Goal: Information Seeking & Learning: Find specific fact

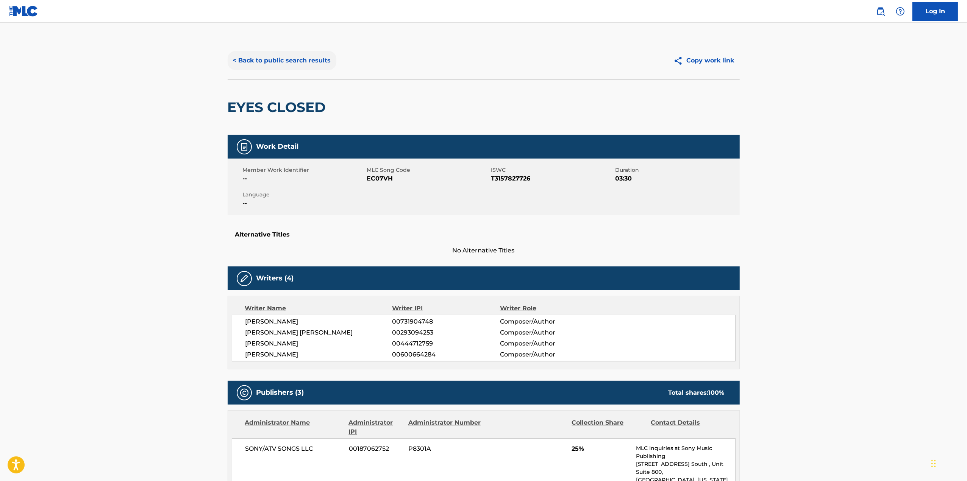
click at [288, 66] on button "< Back to public search results" at bounding box center [282, 60] width 109 height 19
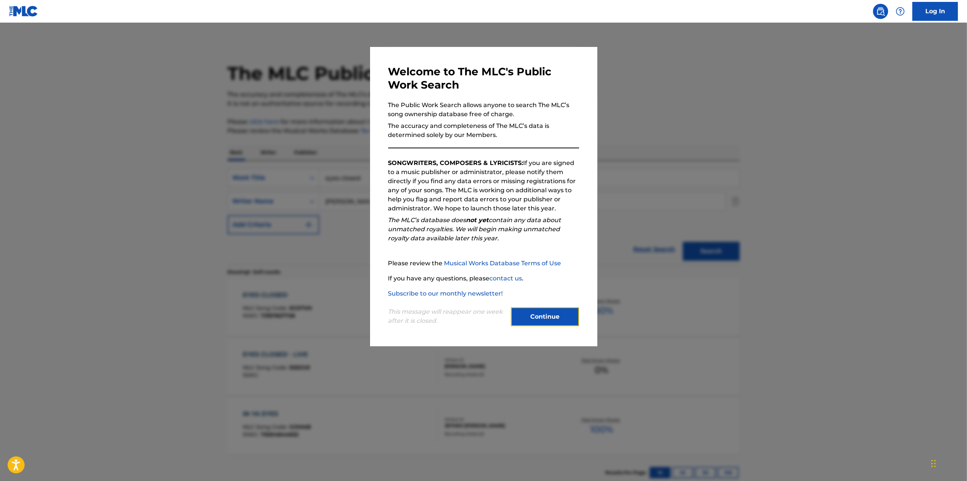
click at [549, 322] on button "Continue" at bounding box center [545, 317] width 68 height 19
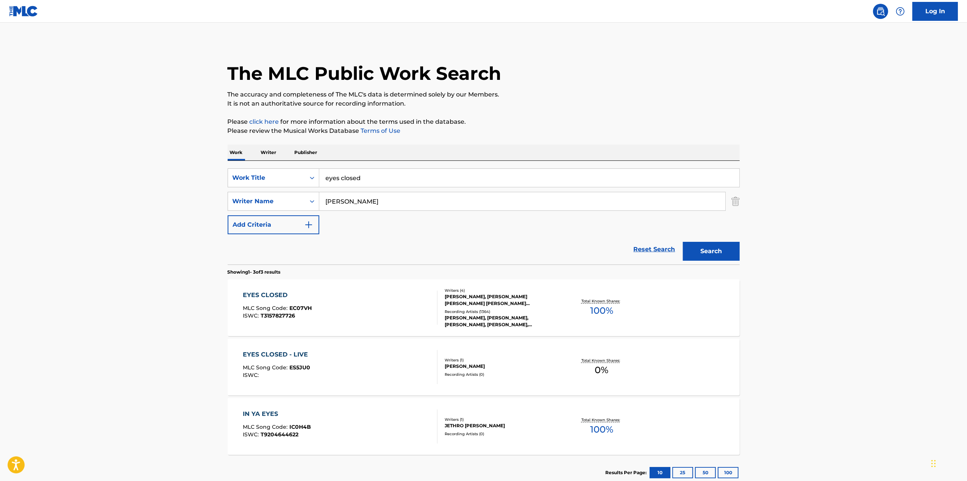
click at [392, 180] on input "eyes closed" at bounding box center [529, 178] width 420 height 18
paste input "Klenord Raphael"
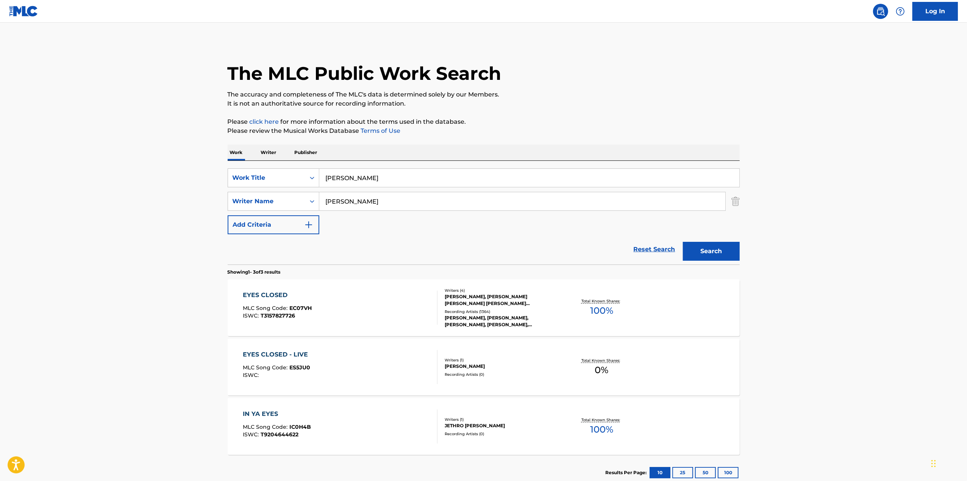
type input "Klenord Raphael"
drag, startPoint x: 359, startPoint y: 205, endPoint x: 18, endPoint y: 234, distance: 342.5
click at [18, 234] on main "The MLC Public Work Search The accuracy and completeness of The MLC's data is d…" at bounding box center [483, 259] width 967 height 472
click at [683, 242] on button "Search" at bounding box center [711, 251] width 57 height 19
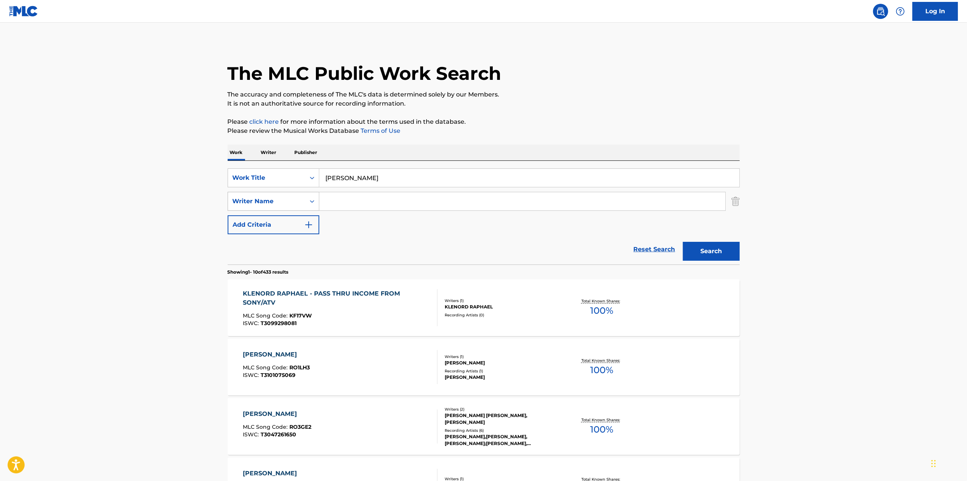
drag, startPoint x: 420, startPoint y: 178, endPoint x: 245, endPoint y: 198, distance: 176.8
click at [238, 198] on div "SearchWithCriteria5a53c404-4845-4ffb-b86c-839f94a382da Work Title Klenord Rapha…" at bounding box center [484, 202] width 512 height 66
type input "Klenord Raphael"
click at [400, 235] on div "Reset Search Search" at bounding box center [484, 249] width 512 height 30
click at [264, 151] on p "Writer" at bounding box center [269, 153] width 20 height 16
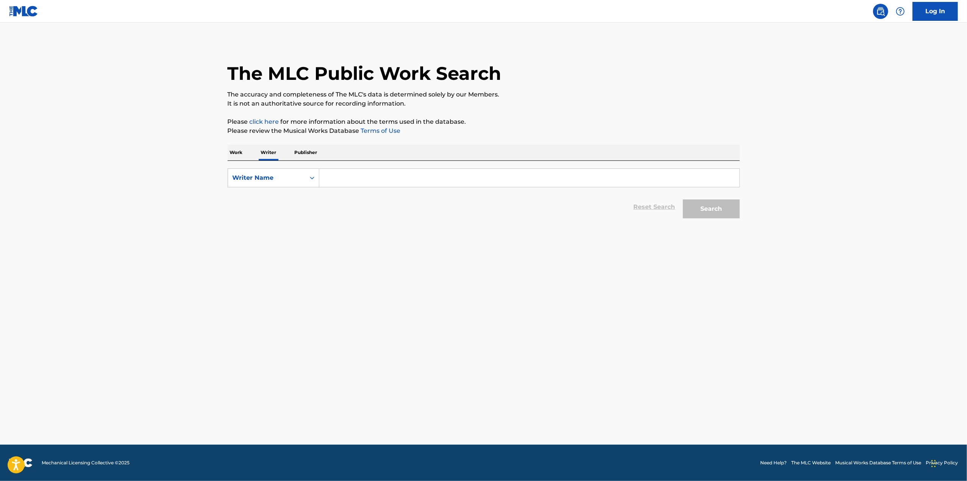
click at [347, 180] on input "Search Form" at bounding box center [529, 178] width 420 height 18
paste input "Klenord Raphael"
type input "Klenord Raphael"
click at [707, 206] on button "Search" at bounding box center [711, 209] width 57 height 19
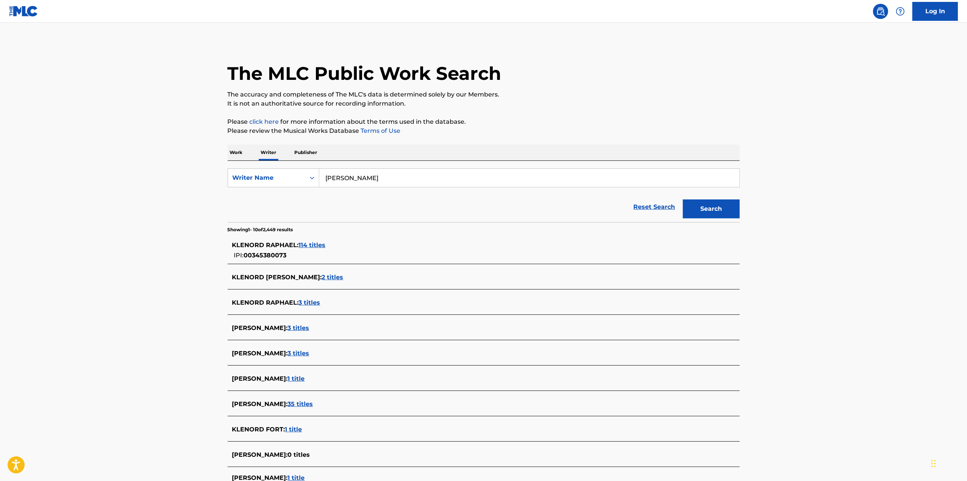
drag, startPoint x: 311, startPoint y: 244, endPoint x: 289, endPoint y: 243, distance: 22.0
click at [289, 243] on span "KLENORD RAPHAEL :" at bounding box center [265, 245] width 67 height 7
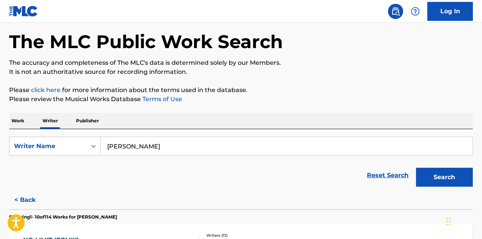
scroll to position [76, 0]
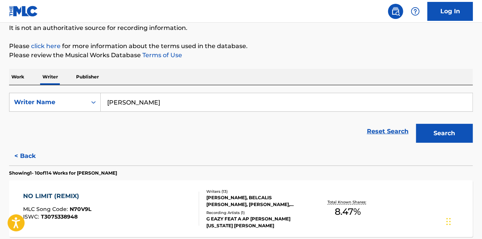
drag, startPoint x: 22, startPoint y: 76, endPoint x: 23, endPoint y: 81, distance: 4.7
click at [21, 76] on p "Work" at bounding box center [17, 77] width 17 height 16
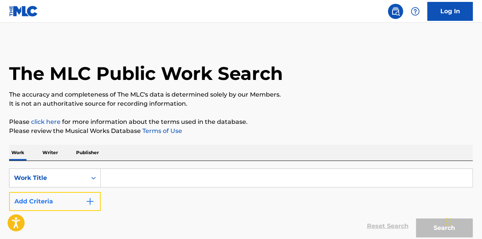
click at [49, 205] on button "Add Criteria" at bounding box center [55, 201] width 92 height 19
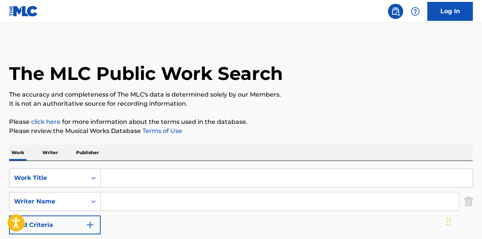
click at [136, 176] on input "Search Form" at bounding box center [287, 178] width 372 height 18
type input "CHAMPION"
click at [190, 207] on input "YILD" at bounding box center [280, 201] width 358 height 18
click at [190, 205] on input "YILD" at bounding box center [280, 201] width 358 height 18
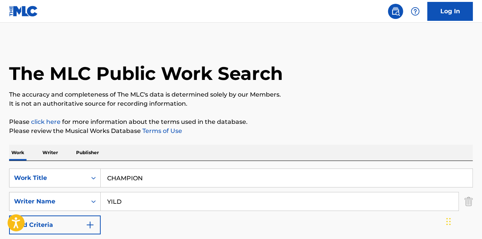
click at [190, 205] on input "YILD" at bounding box center [280, 201] width 358 height 18
paste input "Ozan Yildirim"
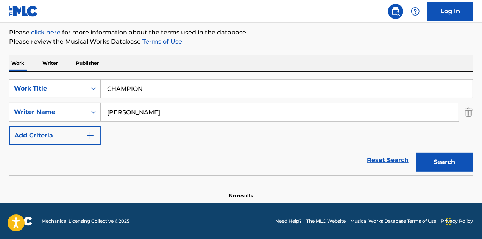
drag, startPoint x: 126, startPoint y: 203, endPoint x: 0, endPoint y: 257, distance: 136.7
click at [0, 150] on html "Accessibility Screen-Reader Guide, Feedback, and Issue Reporting | New window C…" at bounding box center [241, 30] width 482 height 239
type input "Yildirim"
click at [416, 153] on button "Search" at bounding box center [444, 162] width 57 height 19
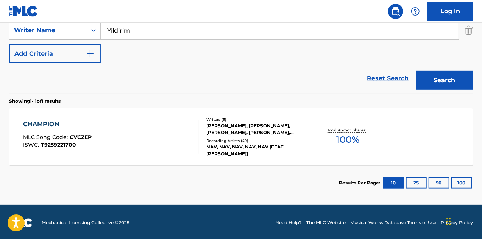
scroll to position [173, 0]
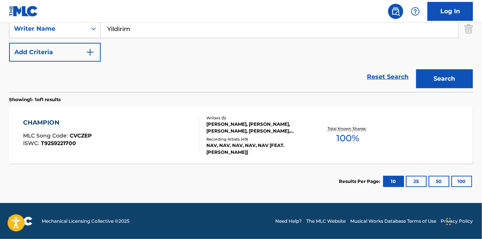
click at [173, 101] on section "Showing 1 - 1 of 1 results" at bounding box center [241, 97] width 464 height 11
click at [164, 119] on div "CHAMPION MLC Song Code : CVCZEP ISWC : T9259221700" at bounding box center [111, 135] width 176 height 34
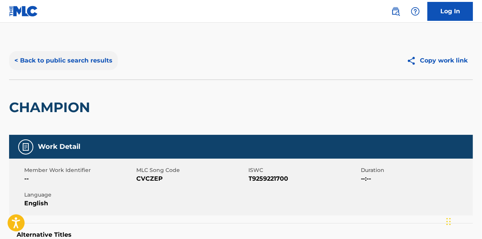
click at [68, 60] on button "< Back to public search results" at bounding box center [63, 60] width 109 height 19
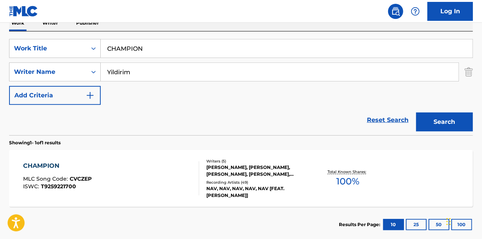
click at [142, 50] on input "CHAMPION" at bounding box center [287, 48] width 372 height 18
click at [142, 49] on input "CHAMPION" at bounding box center [287, 48] width 372 height 18
paste input "Lovin on Me"
type input "Lovin on Me"
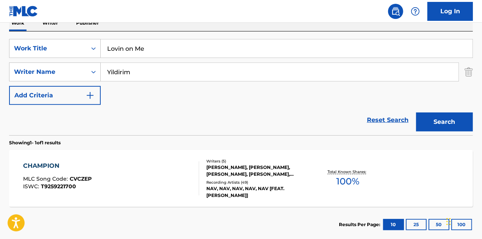
click at [416, 112] on button "Search" at bounding box center [444, 121] width 57 height 19
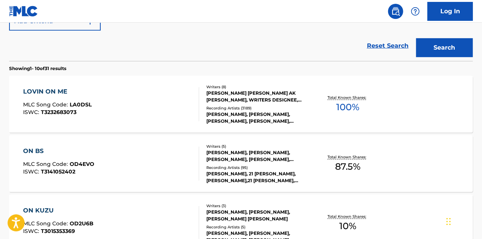
scroll to position [205, 0]
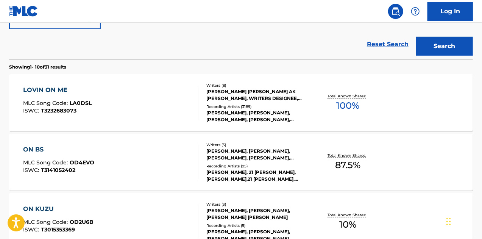
click at [150, 88] on div "LOVIN ON ME MLC Song Code : LA0DSL ISWC : T3232683073" at bounding box center [111, 103] width 176 height 34
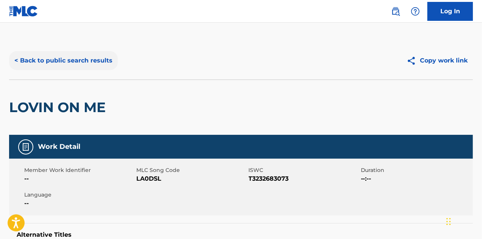
click at [76, 54] on button "< Back to public search results" at bounding box center [63, 60] width 109 height 19
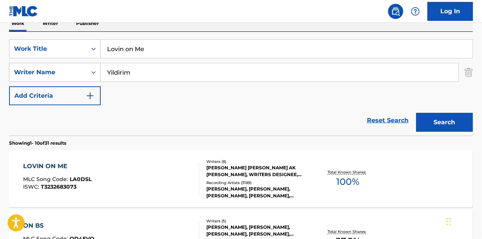
scroll to position [38, 0]
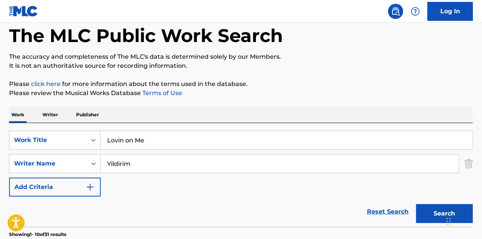
click at [193, 140] on input "Lovin on Me" at bounding box center [287, 140] width 372 height 18
paste input "Calling for You"
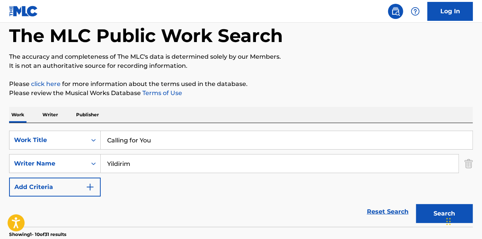
type input "Calling for You"
drag, startPoint x: 147, startPoint y: 164, endPoint x: 0, endPoint y: 200, distance: 151.2
type input "SHEBIB"
click at [416, 204] on button "Search" at bounding box center [444, 213] width 57 height 19
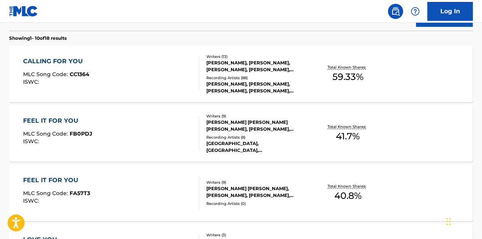
scroll to position [227, 0]
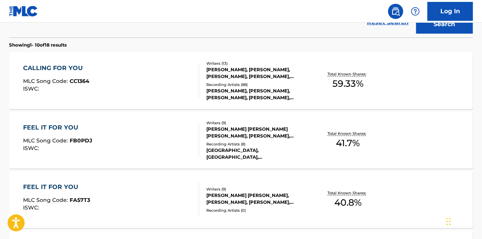
click at [152, 88] on div "CALLING FOR YOU MLC Song Code : CC1364 ISWC :" at bounding box center [111, 81] width 176 height 34
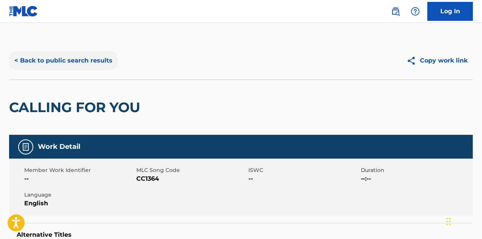
click at [35, 55] on button "< Back to public search results" at bounding box center [63, 60] width 109 height 19
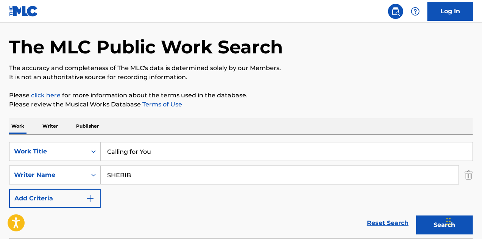
scroll to position [38, 0]
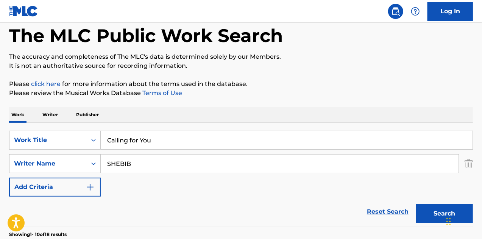
click at [136, 137] on input "Calling for You" at bounding box center [287, 140] width 372 height 18
paste input "Virginia Beach"
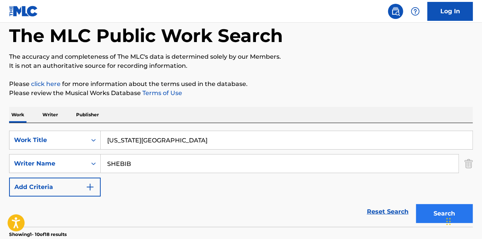
type input "Virginia Beach"
click at [437, 214] on button "Search" at bounding box center [444, 213] width 57 height 19
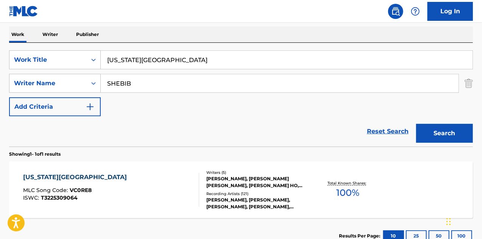
scroll to position [173, 0]
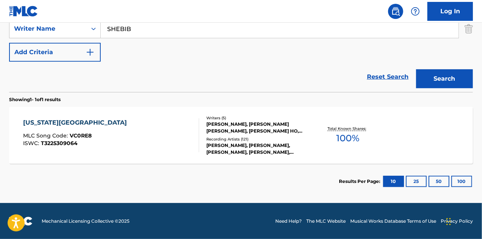
click at [157, 134] on div "VIRGINIA BEACH MLC Song Code : VC0RE8 ISWC : T3225309064" at bounding box center [111, 135] width 176 height 34
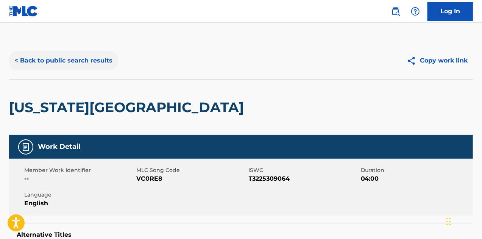
click at [92, 57] on button "< Back to public search results" at bounding box center [63, 60] width 109 height 19
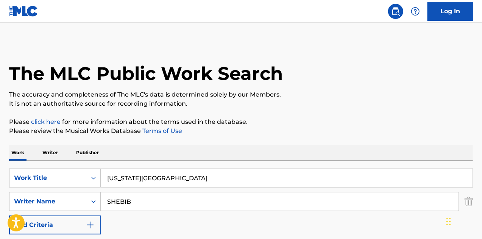
scroll to position [130, 0]
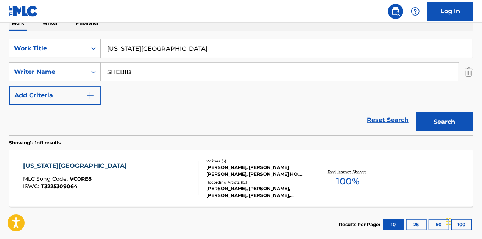
drag, startPoint x: 158, startPoint y: 51, endPoint x: 0, endPoint y: 121, distance: 172.3
click at [0, 120] on div "The MLC Public Work Search The accuracy and completeness of The MLC's data is d…" at bounding box center [241, 77] width 482 height 330
type input "THE MOTTO"
click at [416, 112] on button "Search" at bounding box center [444, 121] width 57 height 19
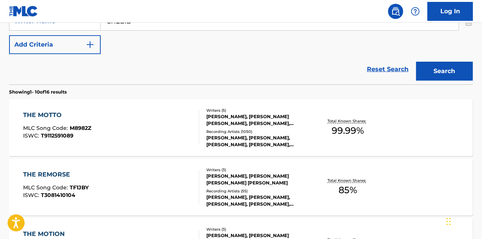
scroll to position [243, 0]
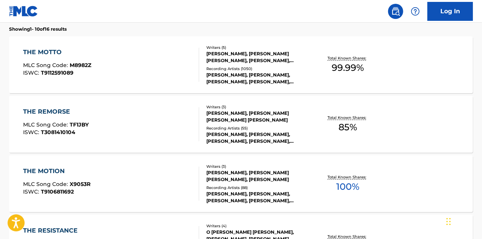
click at [141, 61] on div "THE MOTTO MLC Song Code : M8982Z ISWC : T9112591089" at bounding box center [111, 65] width 176 height 34
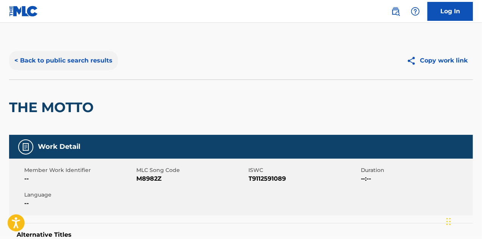
click at [81, 61] on button "< Back to public search results" at bounding box center [63, 60] width 109 height 19
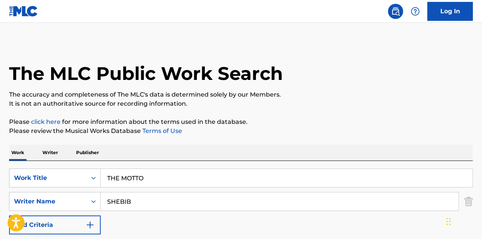
click at [149, 174] on input "THE MOTTO" at bounding box center [287, 178] width 372 height 18
paste input "Chairman of the Clowns"
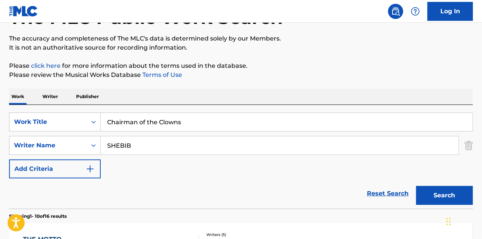
scroll to position [114, 0]
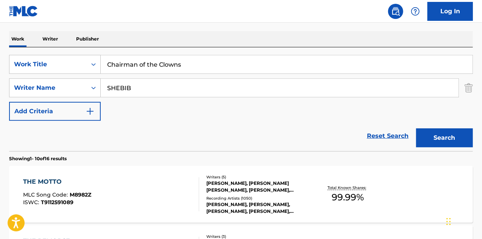
type input "Chairman of the Clowns"
drag, startPoint x: 152, startPoint y: 89, endPoint x: 0, endPoint y: 144, distance: 161.7
click at [416, 128] on button "Search" at bounding box center [444, 137] width 57 height 19
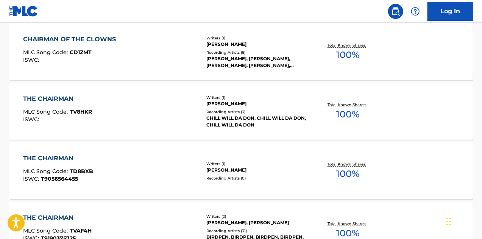
scroll to position [265, 0]
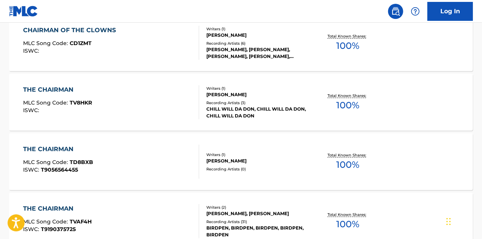
click at [159, 52] on div "CHAIRMAN OF THE CLOWNS MLC Song Code : CD1ZMT ISWC :" at bounding box center [111, 43] width 176 height 34
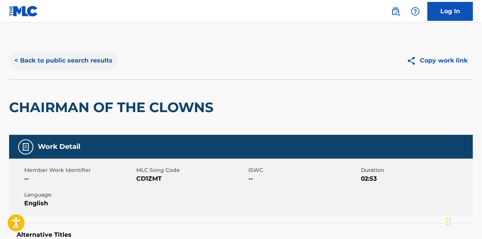
click at [96, 62] on button "< Back to public search results" at bounding box center [63, 60] width 109 height 19
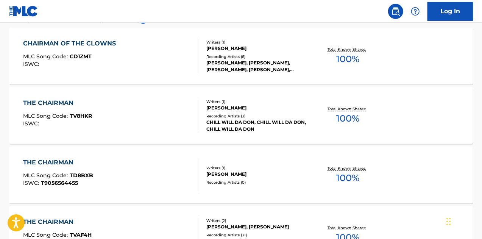
scroll to position [119, 0]
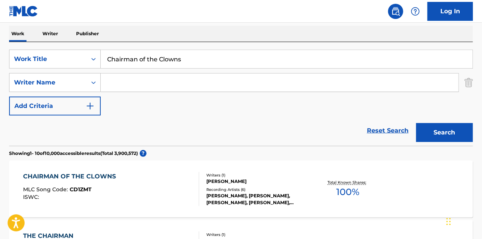
click at [180, 60] on input "Chairman of the Clowns" at bounding box center [287, 59] width 372 height 18
paste input "show me that you want me"
type input "show me that you want me"
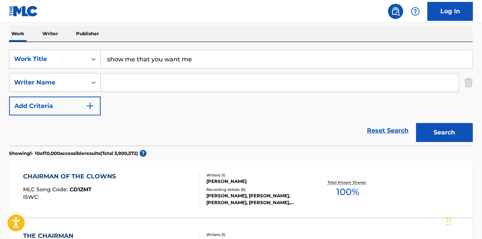
click at [163, 83] on input "Search Form" at bounding box center [280, 82] width 358 height 18
type input "platzman"
click at [416, 123] on button "Search" at bounding box center [444, 132] width 57 height 19
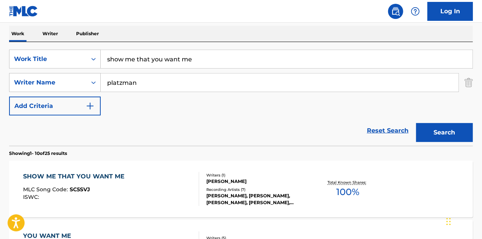
click at [176, 175] on div "SHOW ME THAT YOU WANT ME MLC Song Code : SC5SVJ ISWC :" at bounding box center [111, 189] width 176 height 34
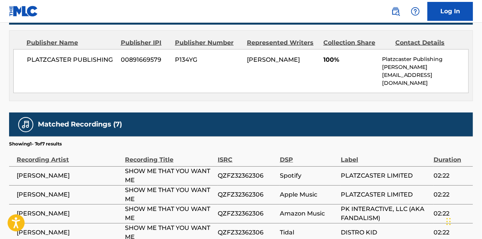
scroll to position [329, 0]
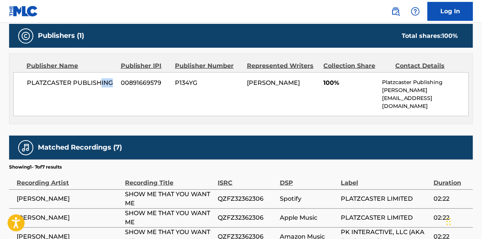
drag, startPoint x: 111, startPoint y: 82, endPoint x: 101, endPoint y: 79, distance: 11.1
click at [101, 79] on span "PLATZCASTER PUBLISHING" at bounding box center [71, 82] width 88 height 9
click at [417, 78] on p "Platzcaster Publishing" at bounding box center [425, 82] width 86 height 8
click at [417, 77] on div "PLATZCASTER PUBLISHING 00891669579 P134YG DANIEL PLATZMAN 100% Platzcaster Publ…" at bounding box center [241, 94] width 456 height 44
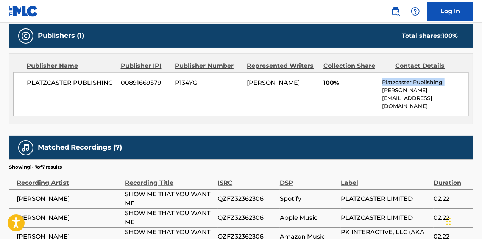
copy div "Platzcaster Publishing"
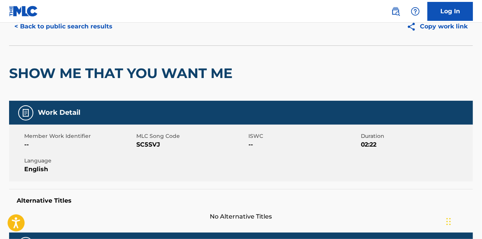
scroll to position [0, 0]
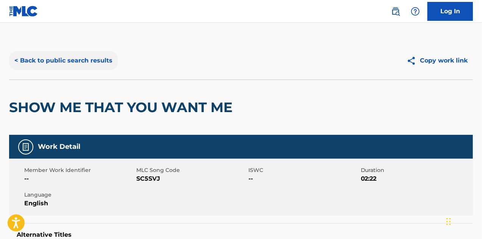
click at [84, 57] on button "< Back to public search results" at bounding box center [63, 60] width 109 height 19
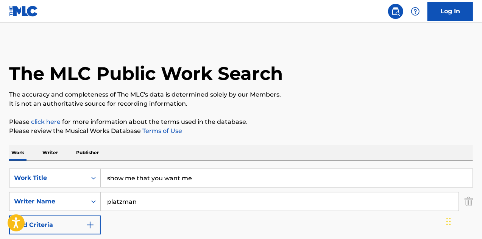
scroll to position [119, 0]
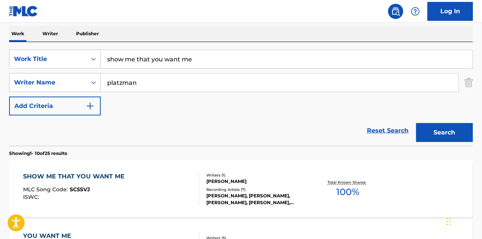
drag, startPoint x: 215, startPoint y: 60, endPoint x: 0, endPoint y: 76, distance: 215.3
type input "pop it off"
type input "stevenson"
click at [416, 123] on button "Search" at bounding box center [444, 132] width 57 height 19
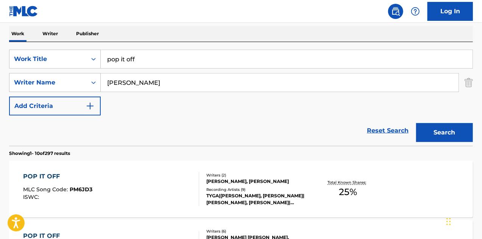
scroll to position [195, 0]
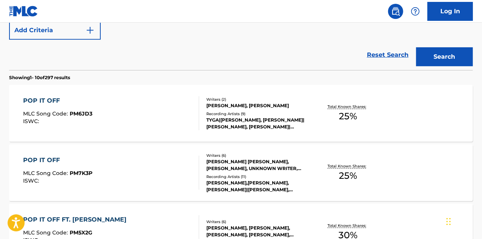
click at [170, 120] on div "POP IT OFF MLC Song Code : PM6JD3 ISWC :" at bounding box center [111, 113] width 176 height 34
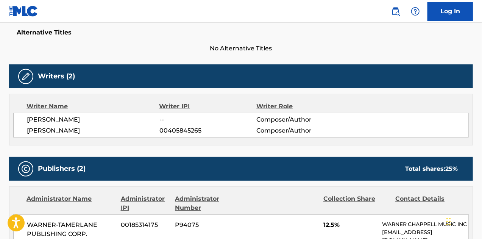
scroll to position [151, 0]
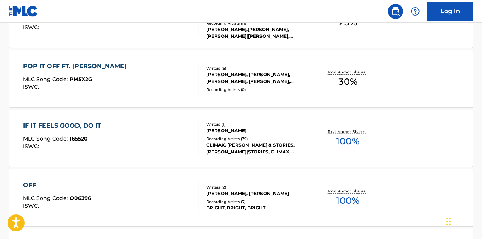
scroll to position [351, 0]
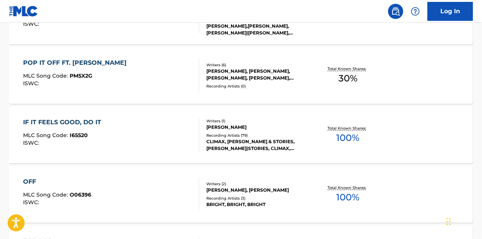
click at [155, 72] on div "POP IT OFF FT. LIL WAYNE MLC Song Code : PM5X2G ISWC :" at bounding box center [111, 75] width 176 height 34
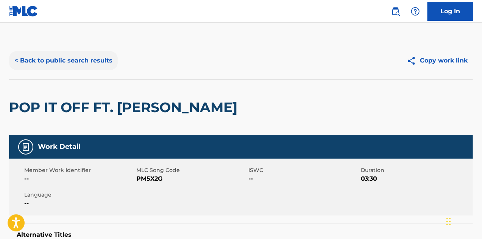
click at [100, 62] on button "< Back to public search results" at bounding box center [63, 60] width 109 height 19
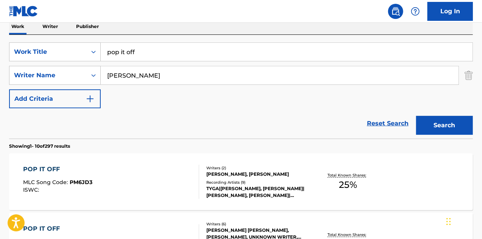
scroll to position [54, 0]
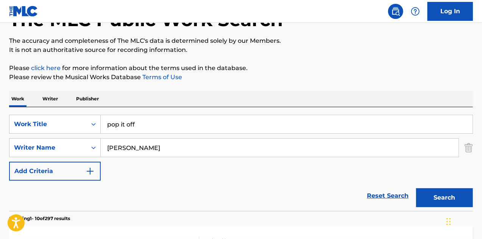
drag, startPoint x: 167, startPoint y: 122, endPoint x: 0, endPoint y: 187, distance: 179.3
type input "WHENEVER"
click at [416, 188] on button "Search" at bounding box center [444, 197] width 57 height 19
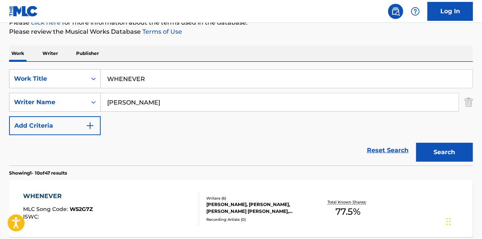
scroll to position [16, 0]
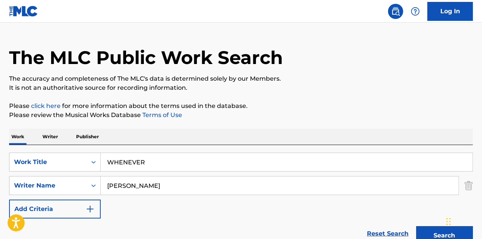
click at [109, 186] on input "PETE" at bounding box center [280, 185] width 358 height 18
type input "MEGAN PETE"
click at [416, 226] on button "Search" at bounding box center [444, 235] width 57 height 19
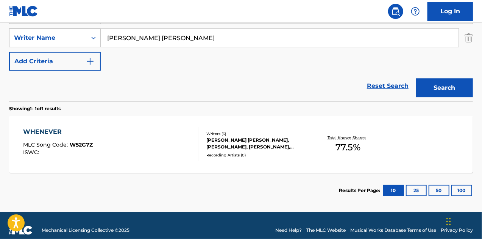
scroll to position [167, 0]
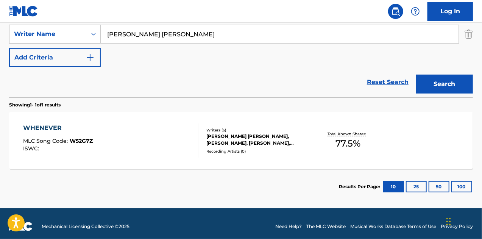
click at [161, 130] on div "WHENEVER MLC Song Code : W52G7Z ISWC :" at bounding box center [111, 140] width 176 height 34
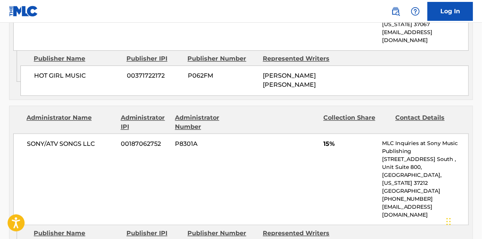
scroll to position [738, 0]
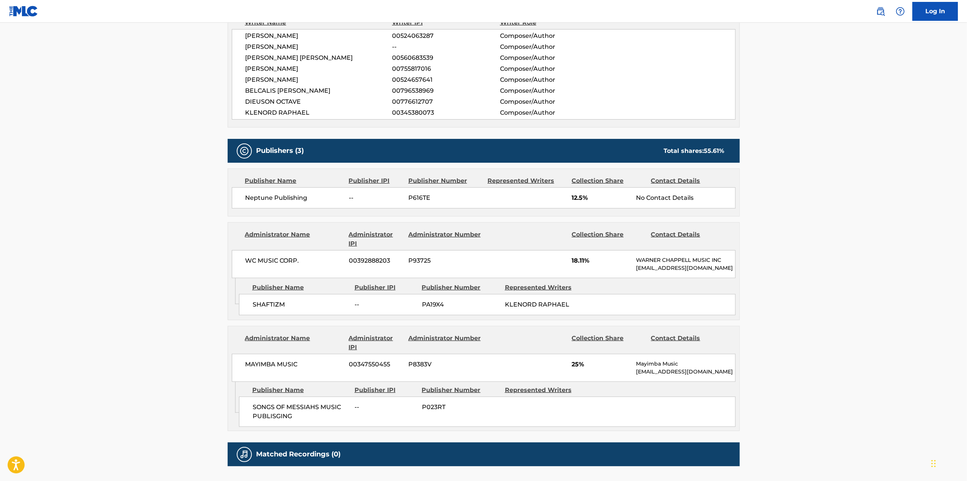
scroll to position [76, 0]
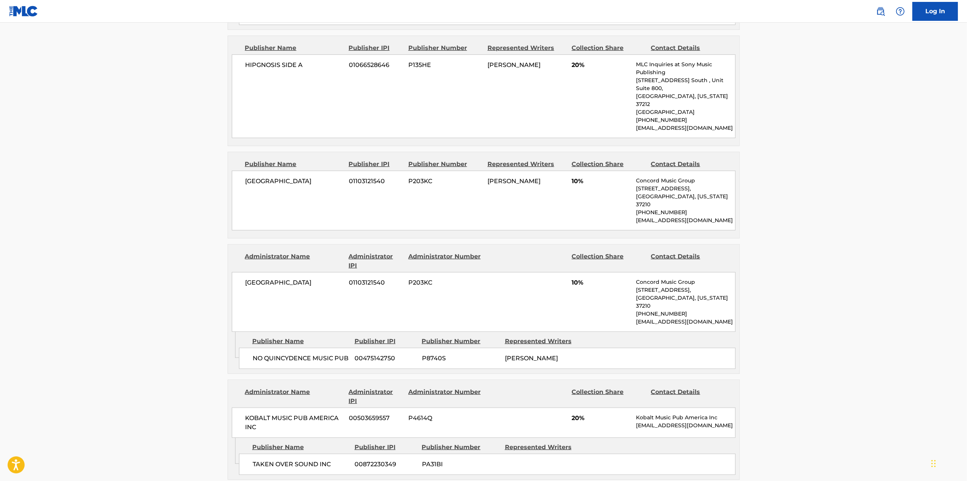
scroll to position [530, 0]
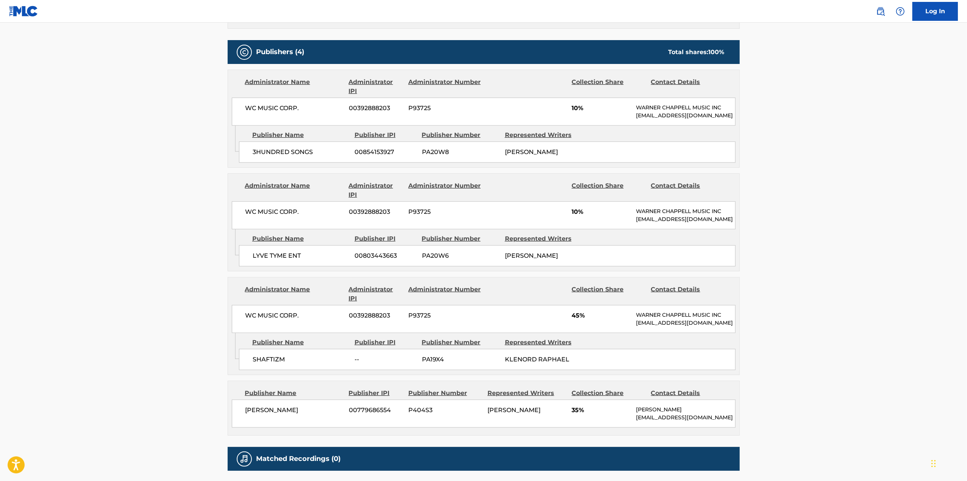
scroll to position [151, 0]
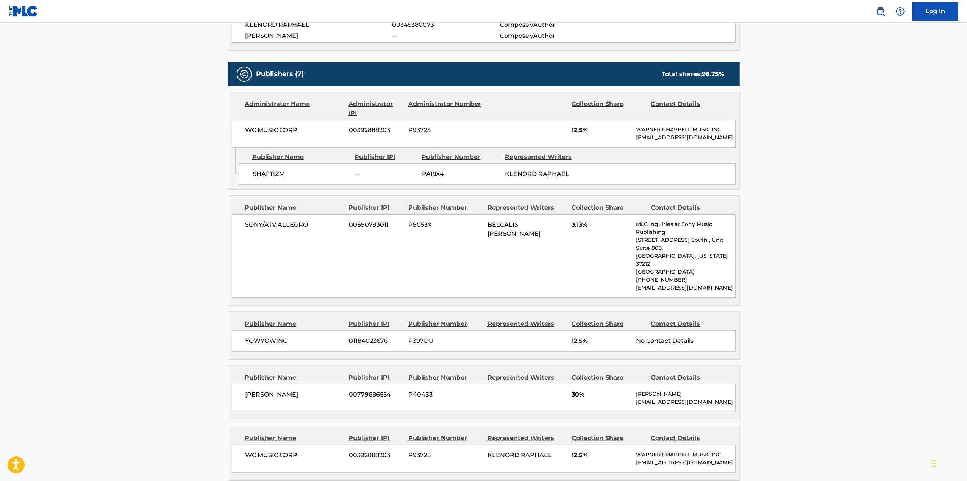
scroll to position [417, 0]
